Goal: Task Accomplishment & Management: Manage account settings

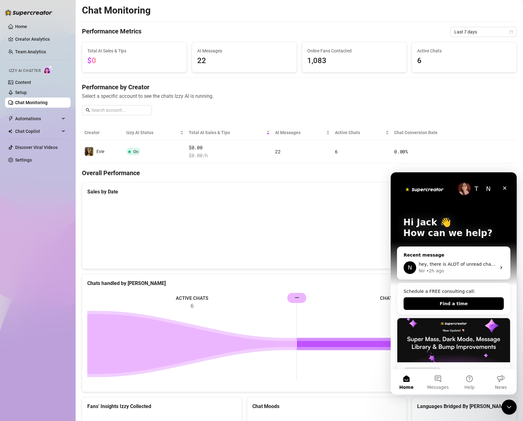
click at [468, 268] on div "Nir • 2h ago" at bounding box center [458, 270] width 78 height 7
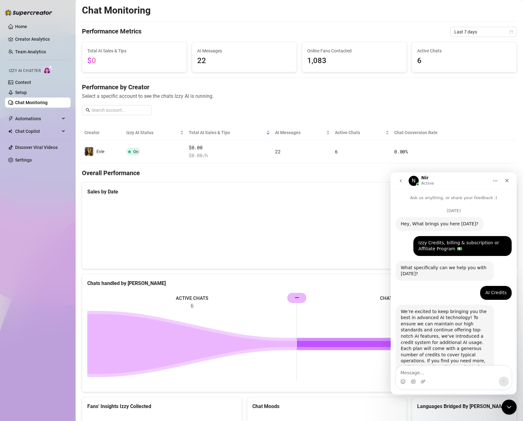
click at [398, 179] on button "go back" at bounding box center [401, 181] width 12 height 12
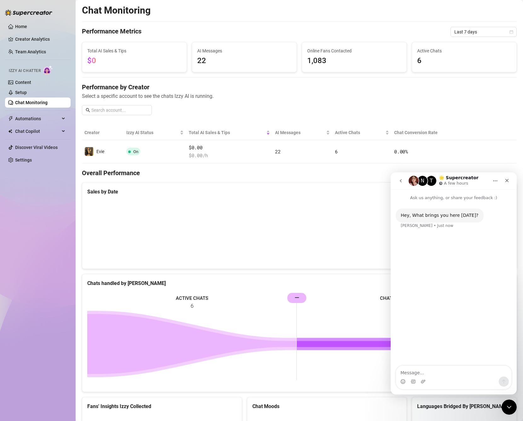
click at [404, 186] on button "go back" at bounding box center [401, 181] width 12 height 12
click at [404, 178] on button "go back" at bounding box center [401, 181] width 12 height 12
click at [401, 183] on icon "go back" at bounding box center [400, 180] width 5 height 5
click at [509, 180] on icon "Close" at bounding box center [507, 180] width 5 height 5
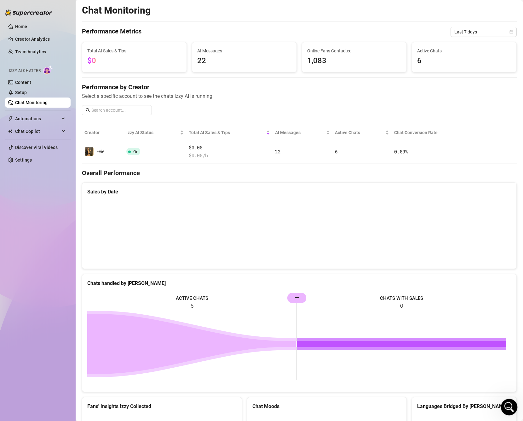
click at [507, 410] on div "Open Intercom Messenger" at bounding box center [508, 405] width 21 height 21
click at [508, 404] on icon "Open Intercom Messenger" at bounding box center [508, 406] width 10 height 10
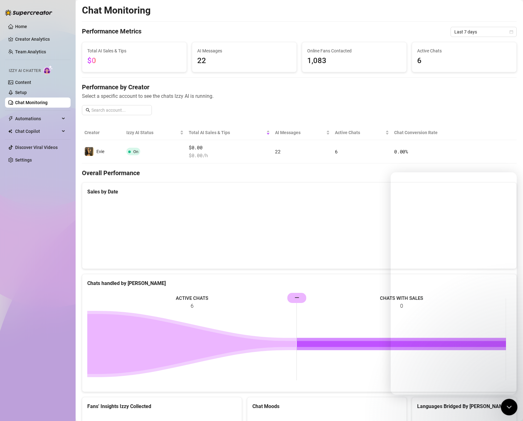
click at [511, 410] on div "Close Intercom Messenger" at bounding box center [508, 405] width 15 height 15
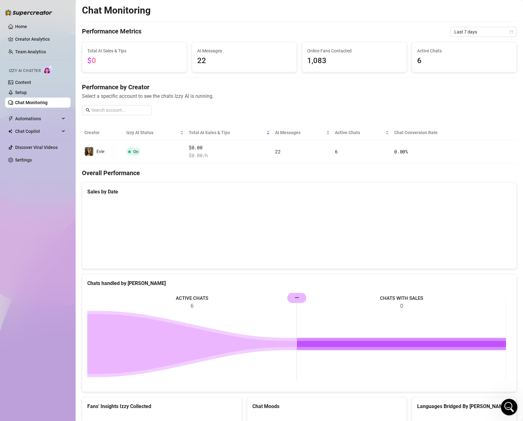
click at [511, 405] on icon "Open Intercom Messenger" at bounding box center [508, 406] width 10 height 10
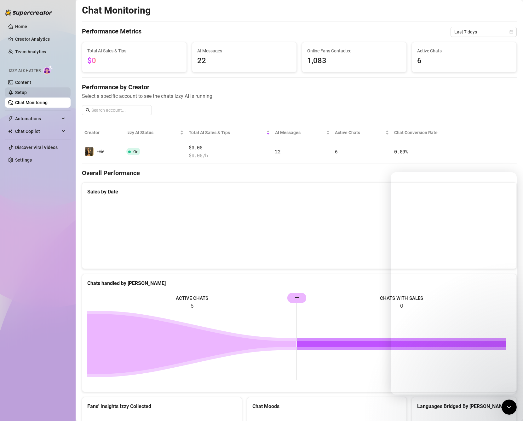
click at [31, 80] on link "Content" at bounding box center [23, 82] width 16 height 5
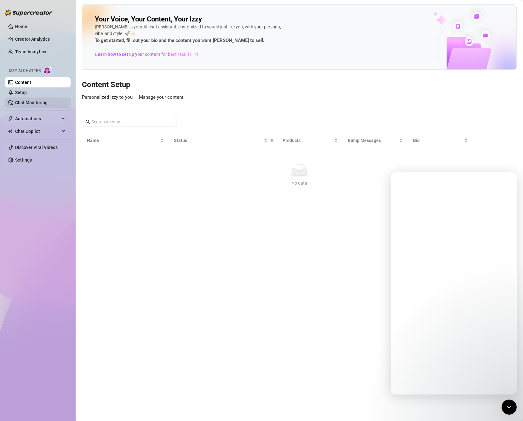
click at [38, 100] on link "Chat Monitoring" at bounding box center [31, 102] width 32 height 5
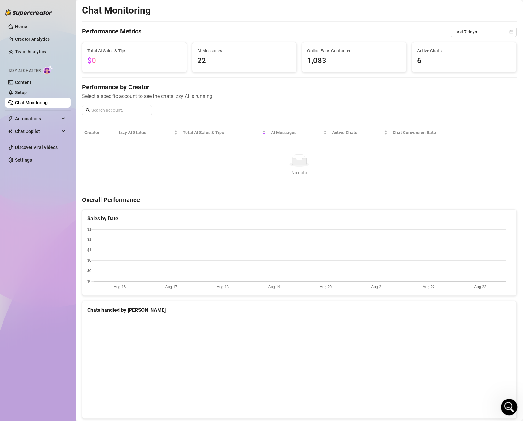
click at [514, 410] on div "Open Intercom Messenger" at bounding box center [508, 405] width 21 height 21
click at [31, 80] on link "Content" at bounding box center [23, 82] width 16 height 5
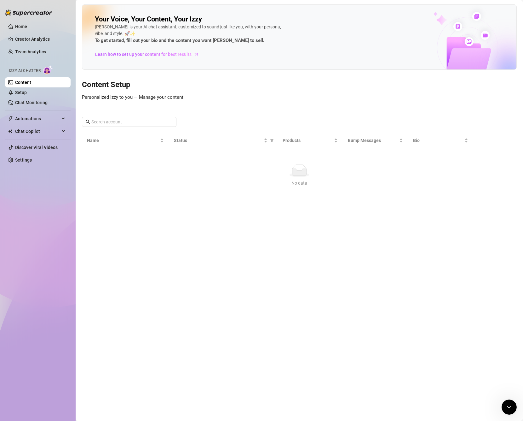
click at [28, 154] on ul "Home Creator Analytics Team Analytics Izzy AI Chatter Content Setup Chat Monito…" at bounding box center [38, 93] width 66 height 148
click at [27, 160] on link "Settings" at bounding box center [23, 159] width 17 height 5
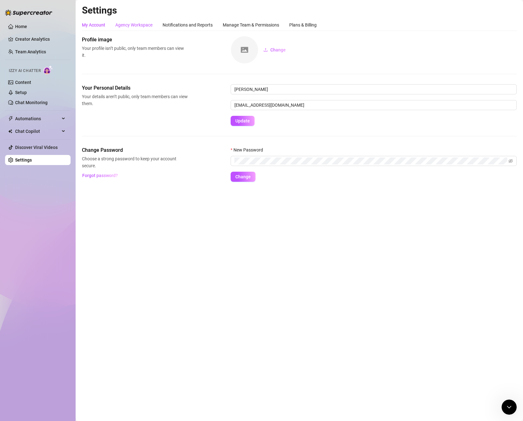
click at [141, 24] on div "Agency Workspace" at bounding box center [133, 24] width 37 height 7
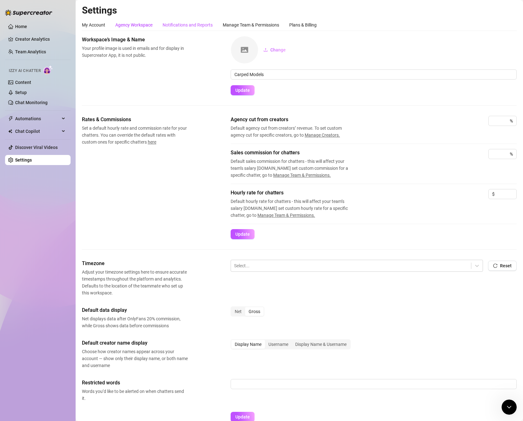
click at [197, 24] on div "Notifications and Reports" at bounding box center [188, 24] width 50 height 7
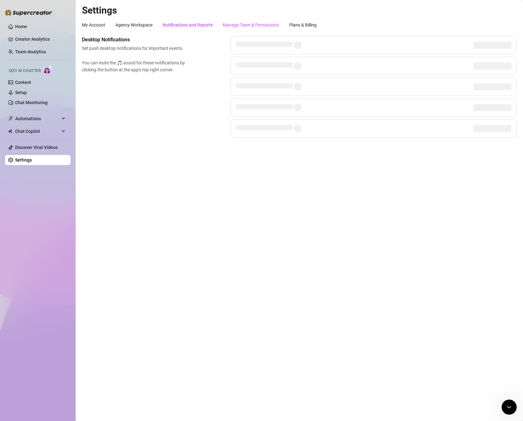
click at [232, 25] on div "Manage Team & Permissions" at bounding box center [251, 24] width 56 height 7
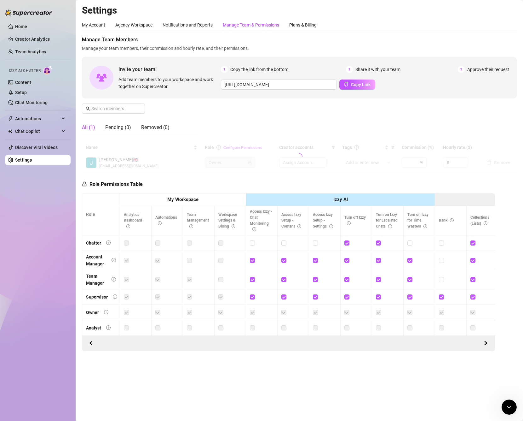
click at [363, 203] on th "Izzy AI" at bounding box center [340, 199] width 189 height 13
click at [217, 203] on th "My Workspace" at bounding box center [183, 199] width 126 height 13
click at [301, 202] on th "Izzy AI" at bounding box center [340, 199] width 189 height 13
click at [305, 27] on div "Plans & Billing" at bounding box center [302, 24] width 27 height 7
